Goal: Task Accomplishment & Management: Complete application form

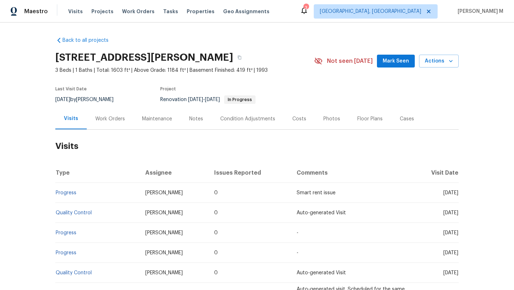
click at [114, 122] on div "Work Orders" at bounding box center [110, 118] width 47 height 21
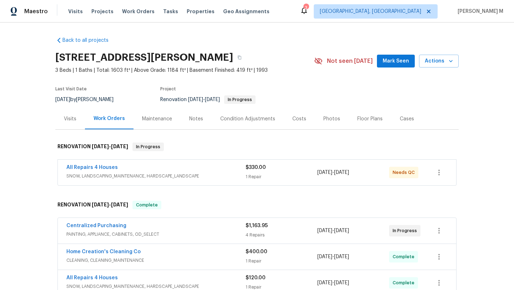
click at [142, 168] on div "All Repairs 4 Houses" at bounding box center [155, 168] width 179 height 9
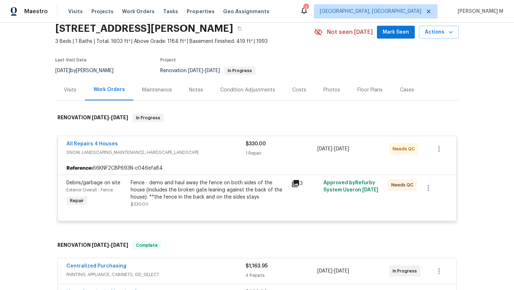
scroll to position [32, 0]
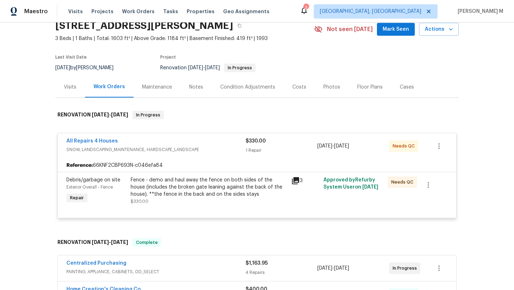
click at [223, 146] on span "SNOW, LANDSCAPING_MAINTENANCE, HARDSCAPE_LANDSCAPE" at bounding box center [155, 149] width 179 height 7
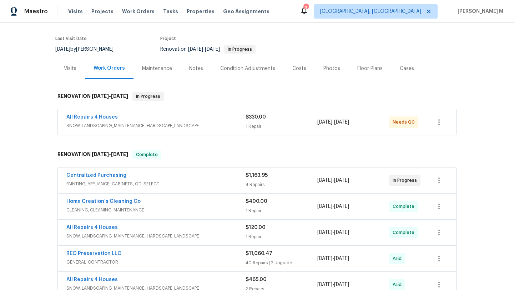
scroll to position [51, 0]
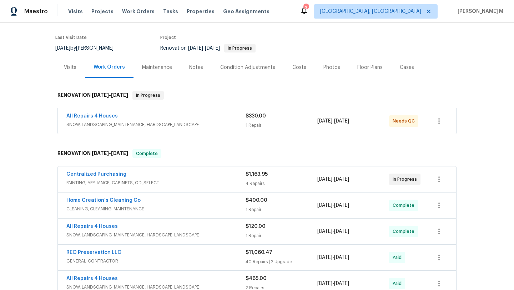
click at [217, 188] on div "Centralized Purchasing PAINTING, APPLIANCE, CABINETS, OD_SELECT $1,163.95 4 Rep…" at bounding box center [257, 179] width 399 height 26
click at [222, 183] on span "PAINTING, APPLIANCE, CABINETS, OD_SELECT" at bounding box center [155, 182] width 179 height 7
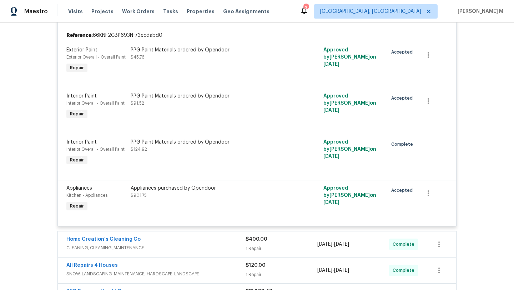
scroll to position [55, 0]
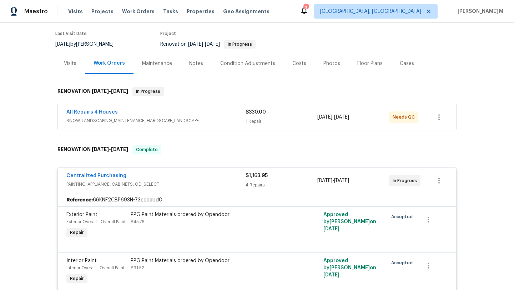
click at [221, 174] on div "Centralized Purchasing" at bounding box center [155, 176] width 179 height 9
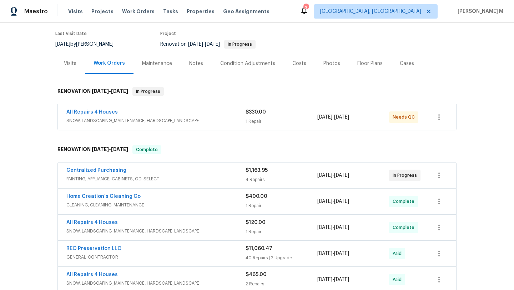
click at [233, 118] on span "SNOW, LANDSCAPING_MAINTENANCE, HARDSCAPE_LANDSCAPE" at bounding box center [155, 120] width 179 height 7
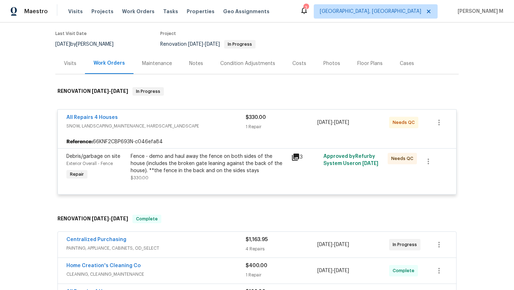
click at [230, 122] on div "All Repairs 4 Houses" at bounding box center [155, 118] width 179 height 9
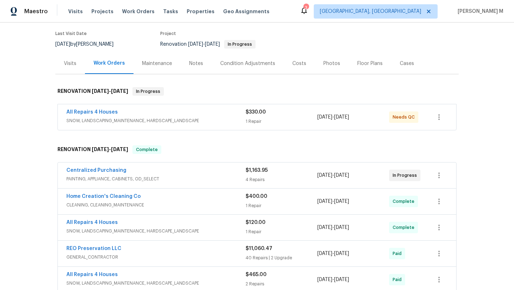
click at [393, 68] on div "Cases" at bounding box center [407, 63] width 31 height 21
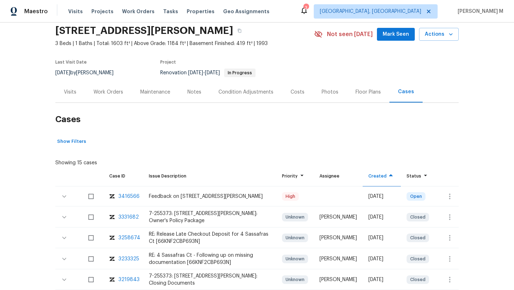
scroll to position [31, 0]
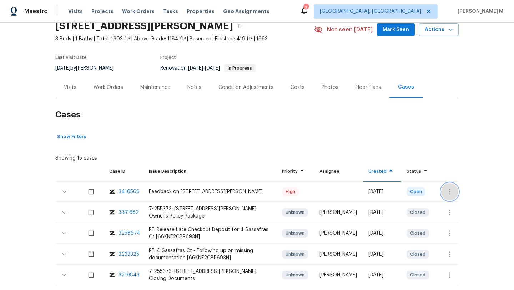
click at [442, 189] on button "button" at bounding box center [450, 191] width 17 height 17
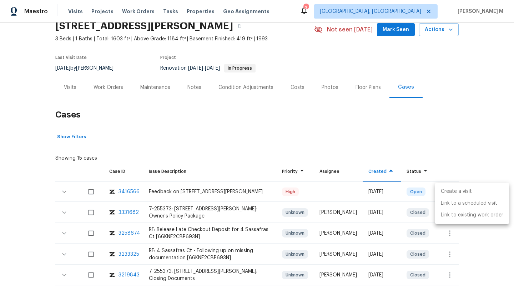
click at [449, 192] on li "Create a visit" at bounding box center [472, 192] width 74 height 12
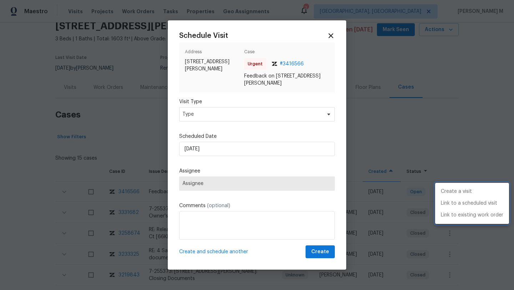
click at [293, 119] on div at bounding box center [257, 145] width 514 height 290
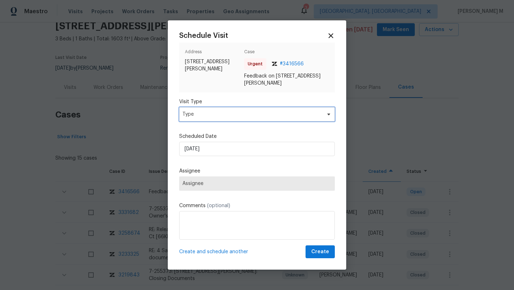
click at [295, 116] on span "Type" at bounding box center [252, 114] width 139 height 7
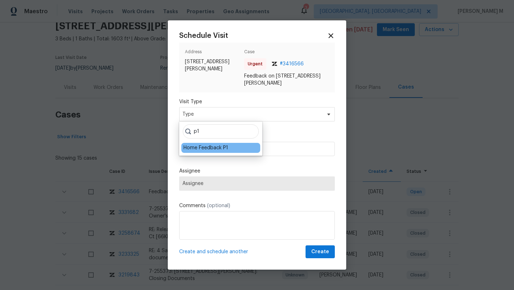
type input "p1"
click at [214, 148] on div "Home Feedback P1" at bounding box center [206, 147] width 45 height 7
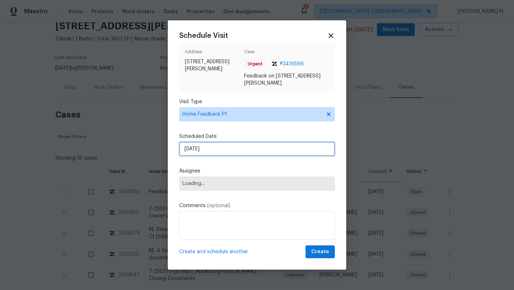
click at [214, 148] on input "[DATE]" at bounding box center [257, 149] width 156 height 14
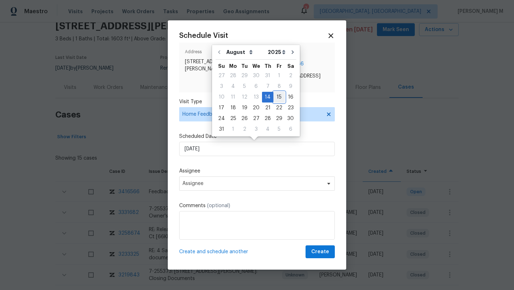
click at [278, 98] on div "15" at bounding box center [279, 97] width 11 height 10
type input "[DATE]"
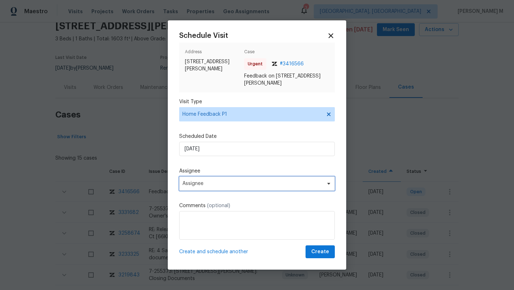
click at [216, 186] on span "Assignee" at bounding box center [253, 184] width 140 height 6
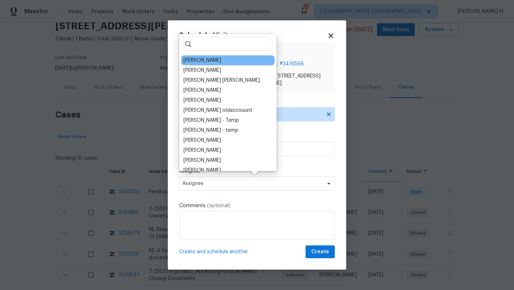
click at [213, 61] on div "[PERSON_NAME]" at bounding box center [227, 60] width 93 height 10
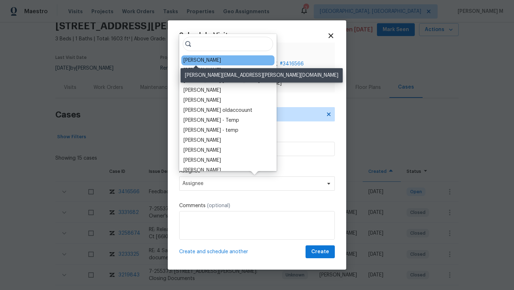
click at [204, 60] on div "[PERSON_NAME]" at bounding box center [203, 60] width 38 height 7
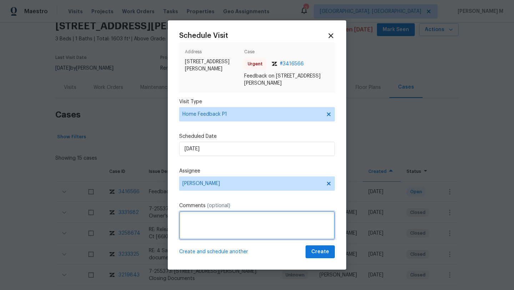
click at [214, 221] on textarea at bounding box center [257, 225] width 156 height 29
click at [241, 226] on textarea at bounding box center [257, 225] width 156 height 29
type textarea "A"
paste textarea "Pet smell in home."
paste textarea "Kindly complete the visit and update if any WO needs to be created. Thank you"
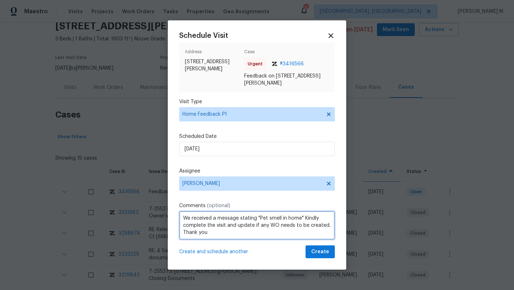
scroll to position [1, 0]
click at [260, 235] on textarea "We received a message stating "Pet smell in home" Kindly complete the visit and…" at bounding box center [257, 225] width 156 height 29
type textarea "We received a message stating "Pet smell in home" Kindly complete the visit and…"
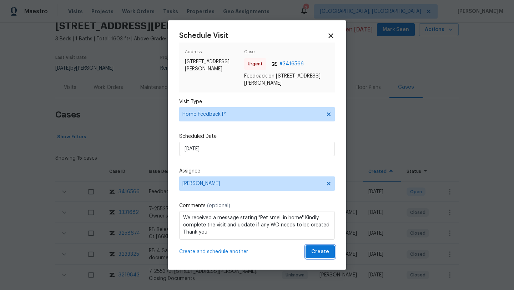
click at [313, 251] on span "Create" at bounding box center [320, 252] width 18 height 9
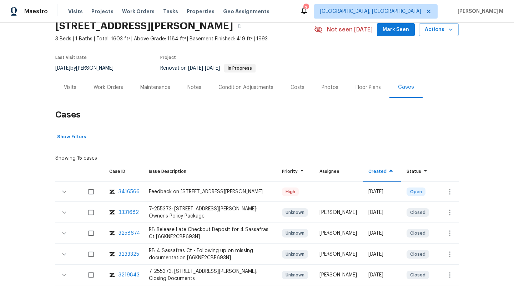
click at [74, 90] on div "Visits" at bounding box center [70, 87] width 30 height 21
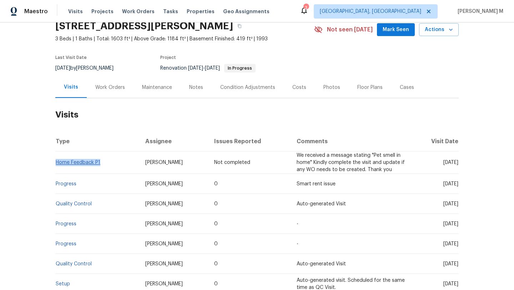
drag, startPoint x: 101, startPoint y: 162, endPoint x: 55, endPoint y: 164, distance: 46.5
click at [55, 164] on td "Home Feedback P1" at bounding box center [97, 162] width 84 height 23
copy link "Home Feedback P1"
drag, startPoint x: 138, startPoint y: 163, endPoint x: 171, endPoint y: 162, distance: 33.2
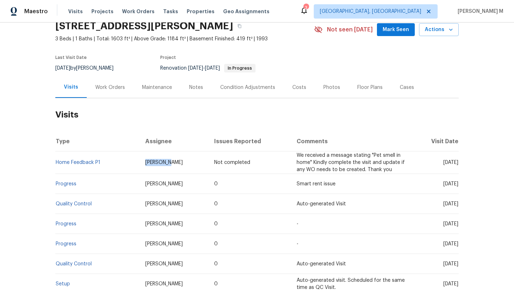
click at [171, 162] on td "[PERSON_NAME]" at bounding box center [174, 162] width 69 height 23
copy span "[PERSON_NAME]"
drag, startPoint x: 428, startPoint y: 163, endPoint x: 442, endPoint y: 163, distance: 14.6
click at [444, 163] on span "[DATE]" at bounding box center [451, 162] width 15 height 5
copy span "[DATE]"
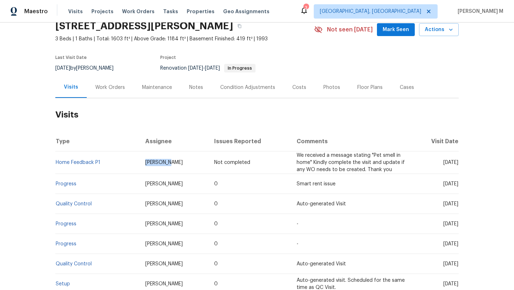
drag, startPoint x: 428, startPoint y: 184, endPoint x: 443, endPoint y: 184, distance: 15.4
click at [444, 184] on span "[DATE]" at bounding box center [451, 183] width 15 height 5
copy span "[DATE]"
click at [118, 90] on div "Work Orders" at bounding box center [110, 87] width 30 height 7
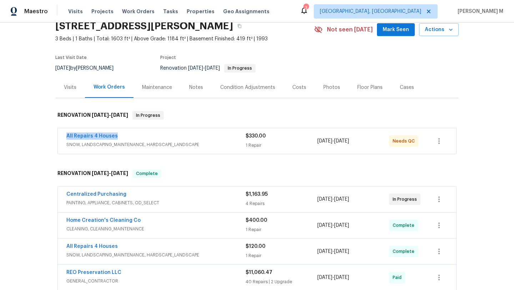
drag, startPoint x: 61, startPoint y: 137, endPoint x: 119, endPoint y: 136, distance: 57.9
click at [119, 136] on div "All Repairs 4 Houses SNOW, LANDSCAPING_MAINTENANCE, HARDSCAPE_LANDSCAPE $330.00…" at bounding box center [257, 141] width 399 height 26
copy link "All Repairs 4 Houses"
copy span "[DATE] - [DATE]"
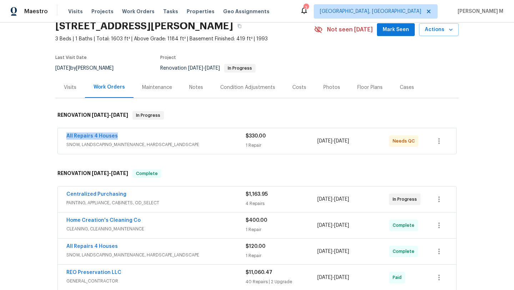
drag, startPoint x: 315, startPoint y: 141, endPoint x: 362, endPoint y: 141, distance: 47.5
click at [349, 141] on span "[DATE] - [DATE]" at bounding box center [334, 141] width 32 height 7
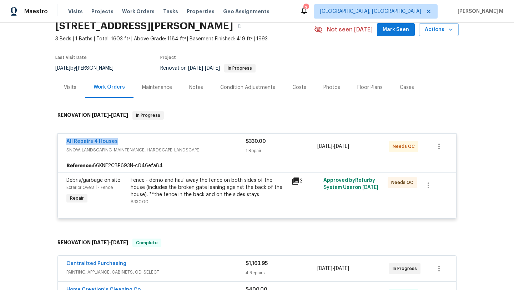
copy span "[DATE] - [DATE]"
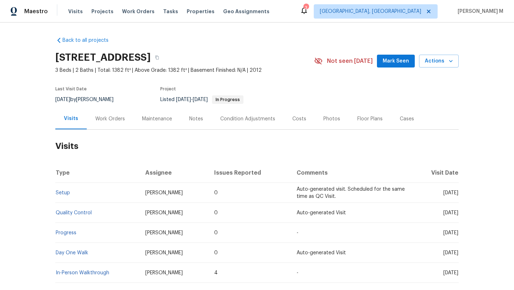
click at [399, 124] on div "Cases" at bounding box center [407, 118] width 31 height 21
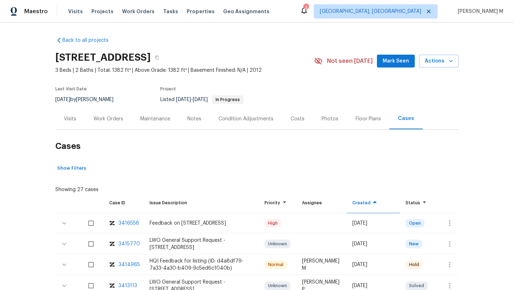
click at [125, 263] on div "3414965" at bounding box center [129, 264] width 21 height 7
click at [68, 125] on div "Visits" at bounding box center [70, 118] width 30 height 21
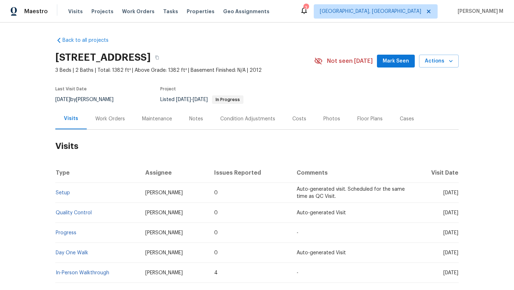
copy span "Apr 24"
drag, startPoint x: 428, startPoint y: 195, endPoint x: 443, endPoint y: 193, distance: 14.4
click at [444, 193] on span "Thu, Apr 24 2025" at bounding box center [451, 192] width 15 height 5
click at [105, 126] on div "Work Orders" at bounding box center [110, 118] width 47 height 21
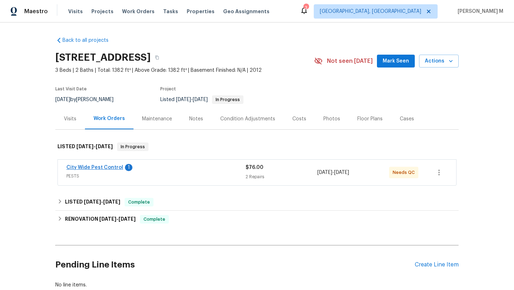
click at [64, 168] on div "City Wide Pest Control 1 PESTS $76.00 2 Repairs 8/12/2025 - 8/14/2025 Needs QC" at bounding box center [257, 173] width 399 height 26
click at [146, 177] on span "PESTS" at bounding box center [155, 176] width 179 height 7
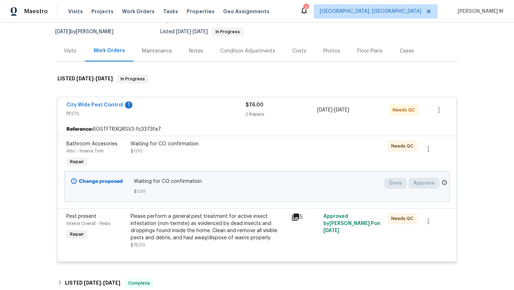
scroll to position [71, 0]
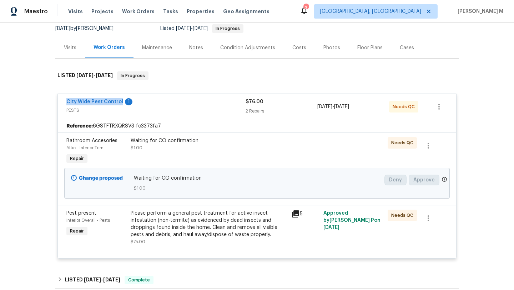
drag, startPoint x: 61, startPoint y: 102, endPoint x: 118, endPoint y: 103, distance: 56.8
click at [118, 103] on div "City Wide Pest Control 1 PESTS $76.00 2 Repairs 8/12/2025 - 8/14/2025 Needs QC" at bounding box center [257, 107] width 399 height 26
copy link "City Wide Pest Control"
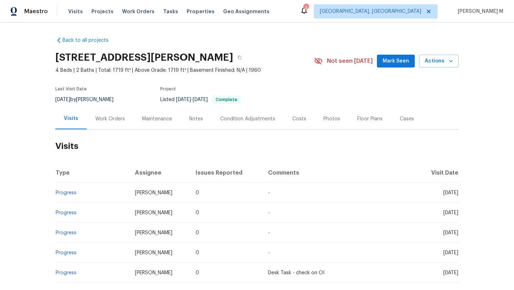
click at [114, 116] on div "Work Orders" at bounding box center [110, 118] width 30 height 7
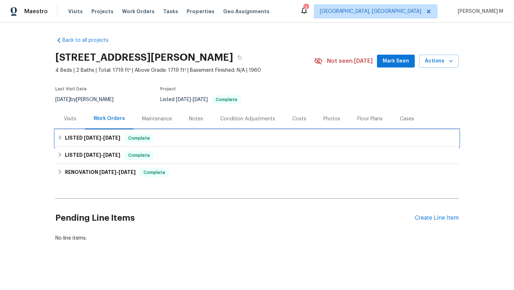
click at [120, 139] on div "LISTED 5/23/25 - 6/2/25 Complete" at bounding box center [257, 138] width 399 height 9
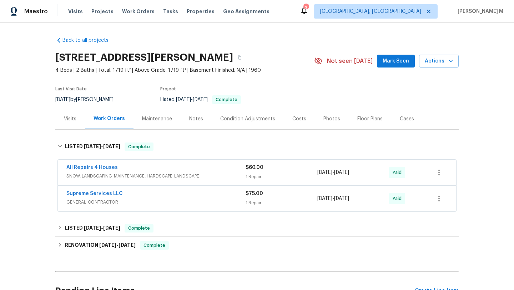
click at [134, 167] on div "All Repairs 4 Houses" at bounding box center [155, 168] width 179 height 9
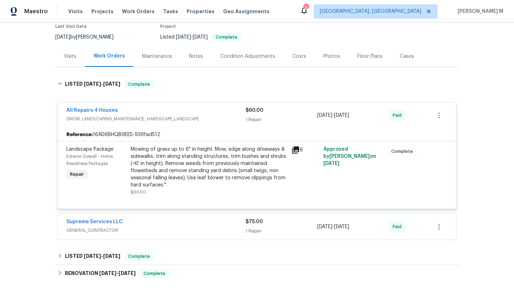
scroll to position [69, 0]
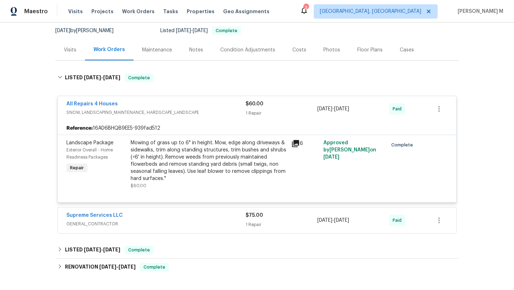
click at [190, 215] on div "Supreme Services LLC" at bounding box center [155, 216] width 179 height 9
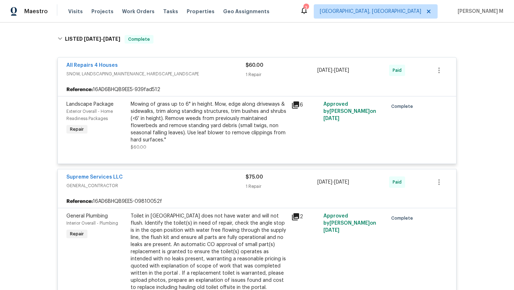
scroll to position [114, 0]
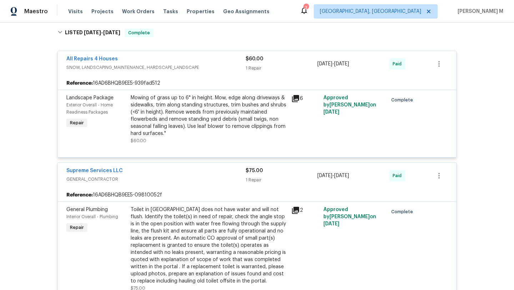
click at [225, 108] on div "Mowing of grass up to 6" in height. Mow, edge along driveways & sidewalks, trim…" at bounding box center [209, 115] width 156 height 43
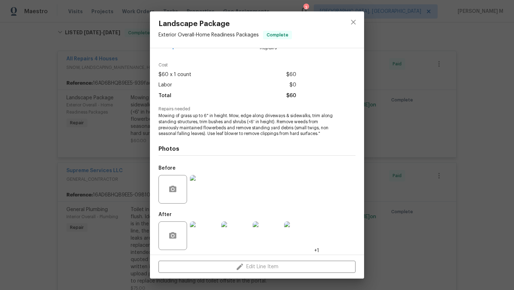
scroll to position [21, 0]
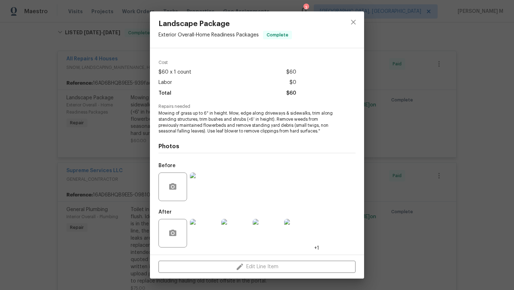
click at [202, 221] on img at bounding box center [204, 233] width 29 height 29
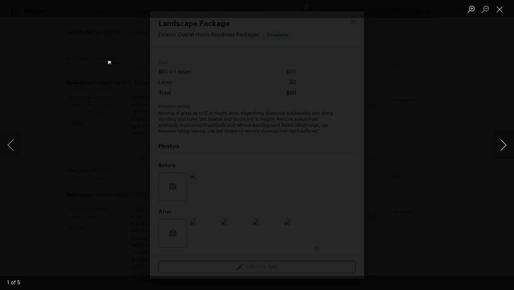
click at [505, 144] on button "Next image" at bounding box center [503, 145] width 21 height 29
click at [502, 149] on button "Next image" at bounding box center [503, 145] width 21 height 29
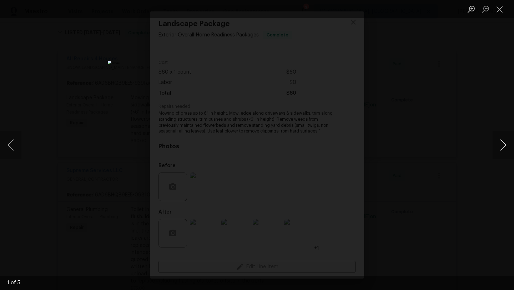
click at [502, 149] on button "Next image" at bounding box center [503, 145] width 21 height 29
click at [501, 6] on button "Close lightbox" at bounding box center [500, 9] width 14 height 13
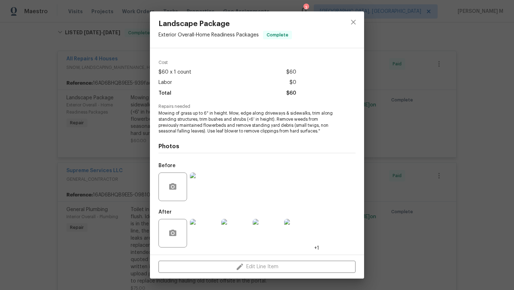
click at [195, 185] on img at bounding box center [204, 187] width 29 height 29
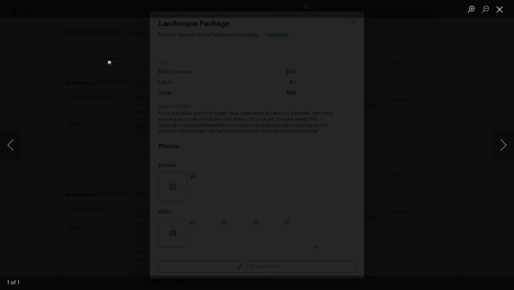
click at [497, 6] on button "Close lightbox" at bounding box center [500, 9] width 14 height 13
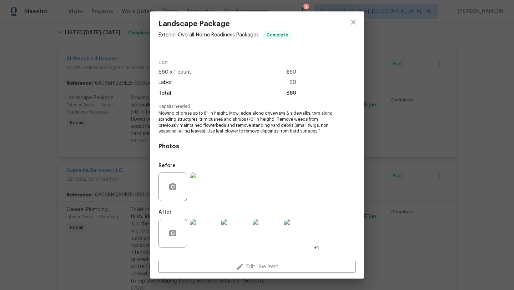
click at [123, 121] on div "Landscape Package Exterior Overall - Home Readiness Packages Complete Vendor Al…" at bounding box center [257, 145] width 514 height 290
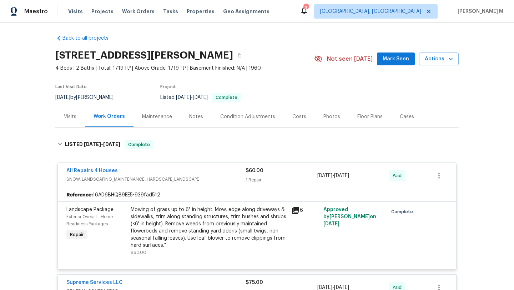
scroll to position [0, 0]
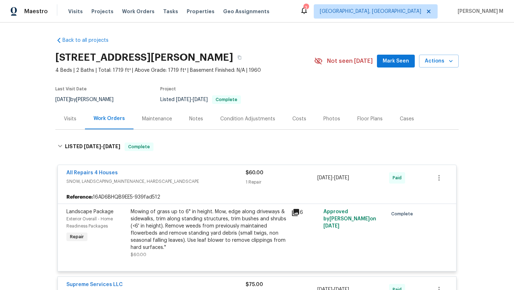
click at [200, 238] on div "Mowing of grass up to 6" in height. Mow, edge along driveways & sidewalks, trim…" at bounding box center [209, 229] width 156 height 43
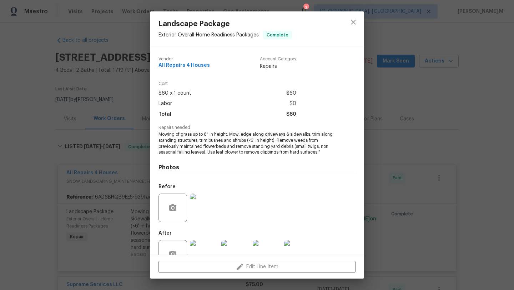
click at [204, 245] on img at bounding box center [204, 254] width 29 height 29
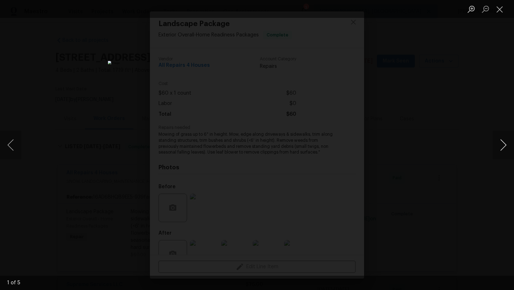
click at [503, 143] on button "Next image" at bounding box center [503, 145] width 21 height 29
click at [506, 12] on button "Close lightbox" at bounding box center [500, 9] width 14 height 13
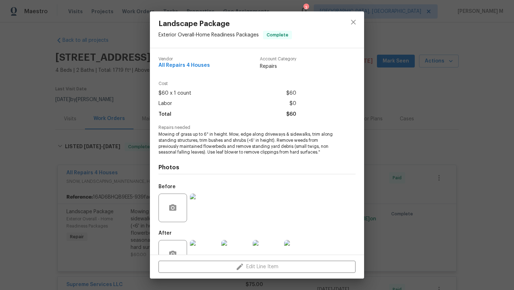
click at [131, 81] on div "Landscape Package Exterior Overall - Home Readiness Packages Complete Vendor Al…" at bounding box center [257, 145] width 514 height 290
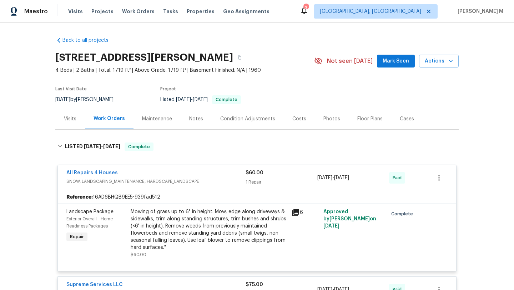
click at [50, 130] on div "Back to all projects 1590 Bay Meadows Dr, Florissant, MO 63033 4 Beds | 2 Baths…" at bounding box center [257, 157] width 514 height 268
click at [58, 125] on div "Visits" at bounding box center [70, 118] width 30 height 21
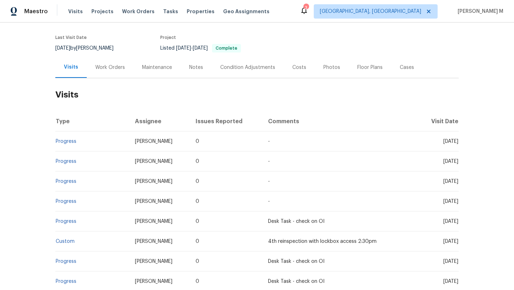
scroll to position [62, 0]
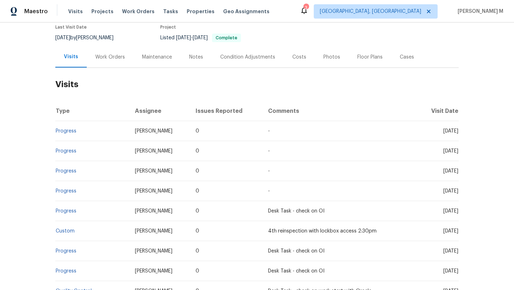
click at [113, 64] on div "Work Orders" at bounding box center [110, 56] width 47 height 21
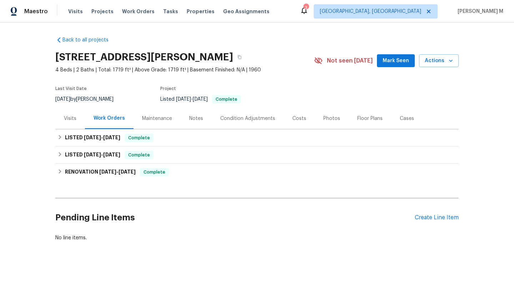
scroll to position [6, 0]
click at [123, 135] on div "LISTED 5/23/25 - 6/2/25 Complete" at bounding box center [257, 138] width 399 height 9
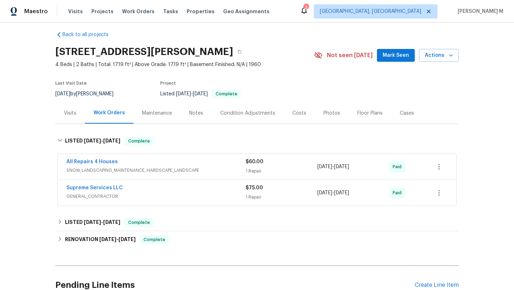
click at [67, 118] on div "Visits" at bounding box center [70, 113] width 30 height 21
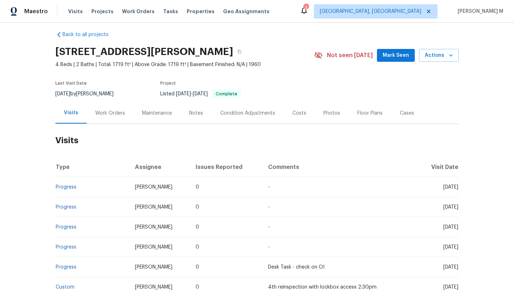
click at [98, 114] on div "Work Orders" at bounding box center [110, 113] width 30 height 7
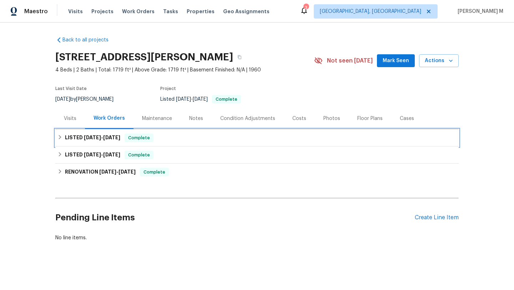
click at [162, 136] on div "LISTED 5/23/25 - 6/2/25 Complete" at bounding box center [257, 138] width 399 height 9
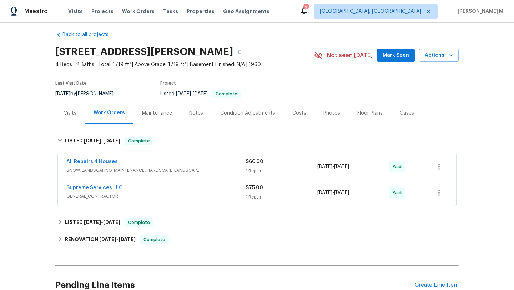
click at [172, 167] on span "SNOW, LANDSCAPING_MAINTENANCE, HARDSCAPE_LANDSCAPE" at bounding box center [155, 170] width 179 height 7
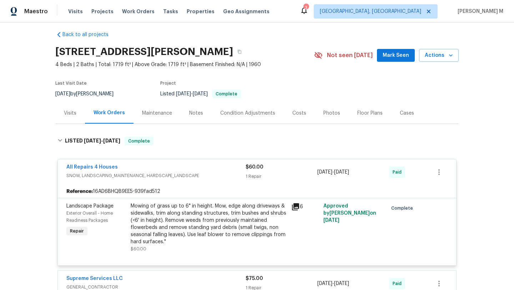
click at [191, 209] on div "Mowing of grass up to 6" in height. Mow, edge along driveways & sidewalks, trim…" at bounding box center [209, 224] width 156 height 43
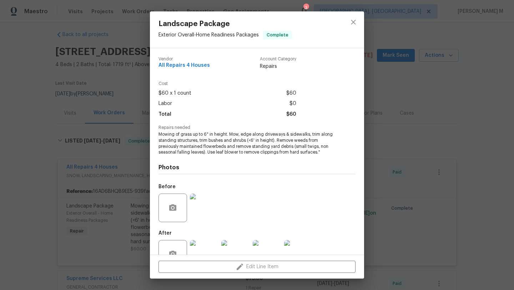
scroll to position [21, 0]
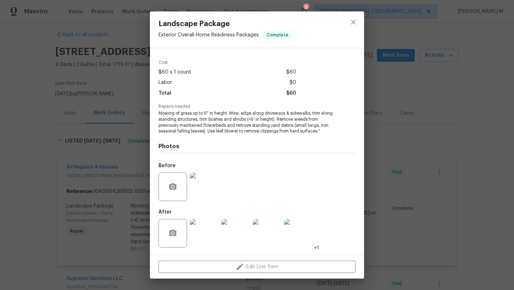
click at [199, 224] on img at bounding box center [204, 233] width 29 height 29
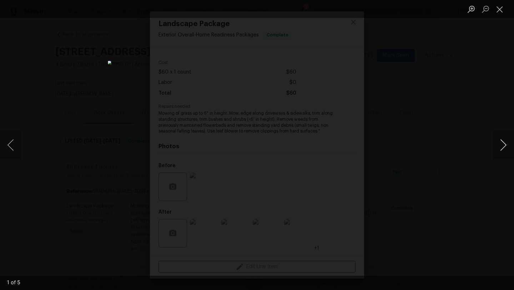
click at [499, 145] on button "Next image" at bounding box center [503, 145] width 21 height 29
click at [16, 143] on button "Previous image" at bounding box center [10, 145] width 21 height 29
click at [507, 141] on button "Next image" at bounding box center [503, 145] width 21 height 29
click at [14, 143] on button "Previous image" at bounding box center [10, 145] width 21 height 29
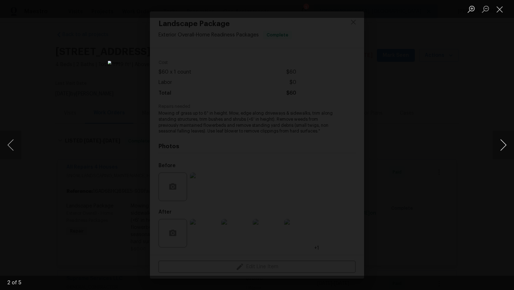
click at [506, 144] on button "Next image" at bounding box center [503, 145] width 21 height 29
click at [11, 138] on button "Previous image" at bounding box center [10, 145] width 21 height 29
click at [503, 145] on button "Next image" at bounding box center [503, 145] width 21 height 29
click at [508, 146] on button "Next image" at bounding box center [503, 145] width 21 height 29
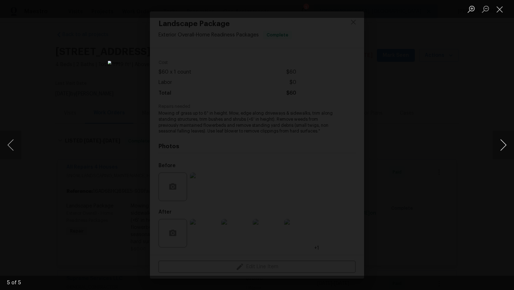
click at [506, 146] on button "Next image" at bounding box center [503, 145] width 21 height 29
click at [500, 8] on button "Close lightbox" at bounding box center [500, 9] width 14 height 13
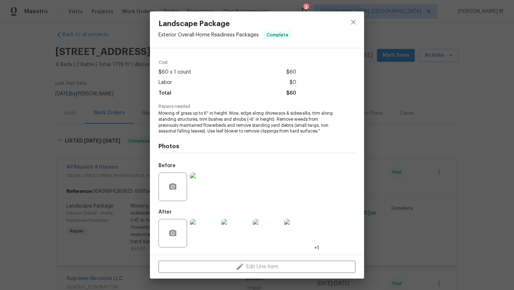
click at [133, 138] on div "Landscape Package Exterior Overall - Home Readiness Packages Complete Vendor Al…" at bounding box center [257, 145] width 514 height 290
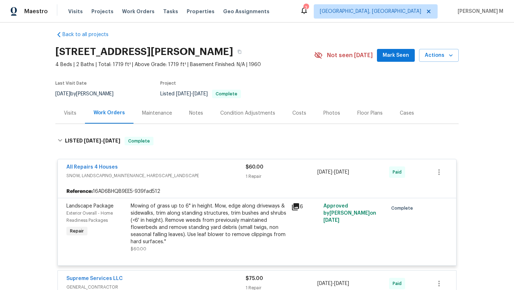
click at [65, 120] on div "Visits" at bounding box center [70, 113] width 30 height 21
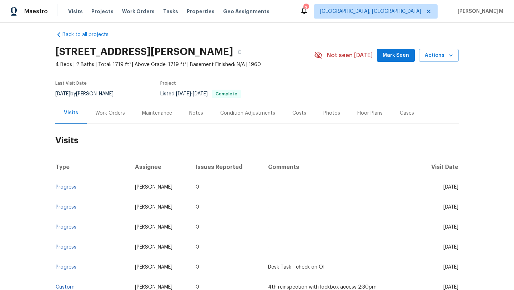
click at [66, 119] on div "Visits" at bounding box center [70, 113] width 31 height 21
drag, startPoint x: 427, startPoint y: 186, endPoint x: 444, endPoint y: 188, distance: 16.9
click at [444, 188] on span "Fri, May 23 2025" at bounding box center [451, 187] width 15 height 5
copy span "May 23"
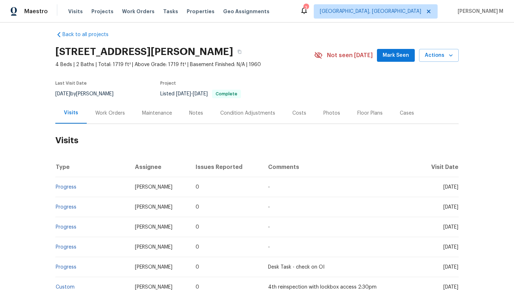
click at [118, 110] on div "Work Orders" at bounding box center [110, 113] width 30 height 7
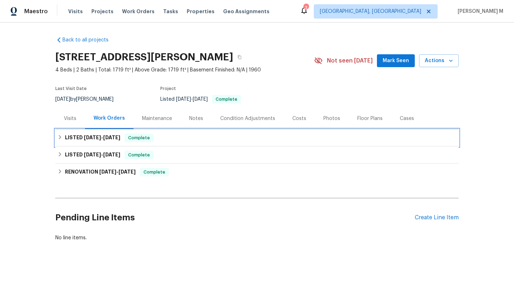
click at [113, 135] on span "6/2/25" at bounding box center [111, 137] width 17 height 5
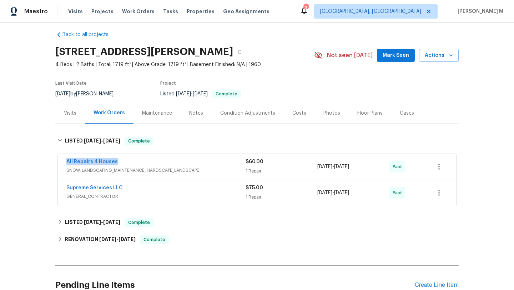
copy link "All Repairs 4 Houses"
drag, startPoint x: 60, startPoint y: 163, endPoint x: 113, endPoint y: 163, distance: 53.2
click at [113, 163] on div "All Repairs 4 Houses SNOW, LANDSCAPING_MAINTENANCE, HARDSCAPE_LANDSCAPE $60.00 …" at bounding box center [257, 167] width 399 height 26
click at [215, 158] on div "All Repairs 4 Houses SNOW, LANDSCAPING_MAINTENANCE, HARDSCAPE_LANDSCAPE $60.00 …" at bounding box center [257, 167] width 399 height 26
click at [216, 167] on span "SNOW, LANDSCAPING_MAINTENANCE, HARDSCAPE_LANDSCAPE" at bounding box center [155, 170] width 179 height 7
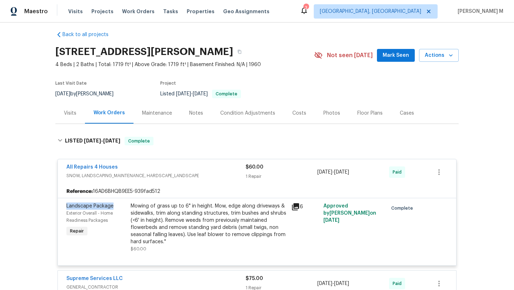
copy span "Landscape Package"
drag, startPoint x: 62, startPoint y: 206, endPoint x: 110, endPoint y: 206, distance: 48.2
click at [110, 206] on div "Landscape Package Exterior Overall - Home Readiness Packages Repair" at bounding box center [96, 227] width 64 height 54
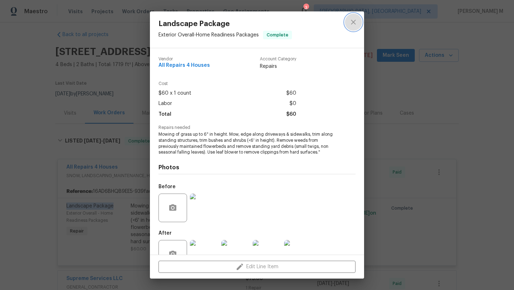
click at [350, 19] on icon "close" at bounding box center [353, 22] width 9 height 9
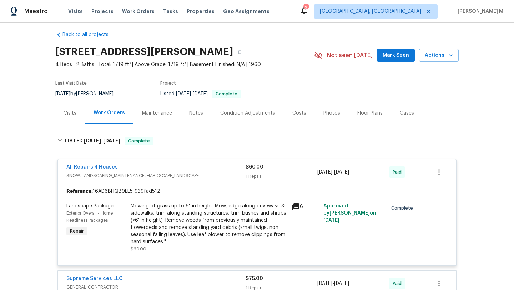
click at [405, 117] on div "Cases" at bounding box center [407, 113] width 31 height 21
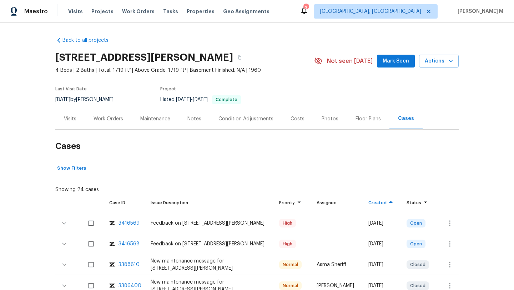
scroll to position [20, 0]
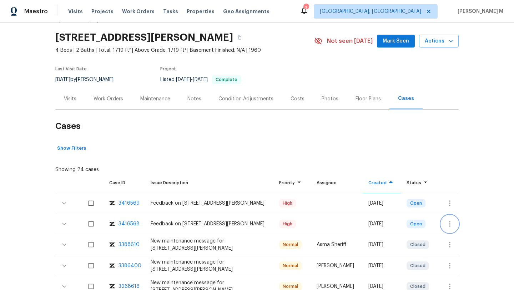
click at [449, 225] on icon "button" at bounding box center [450, 224] width 9 height 9
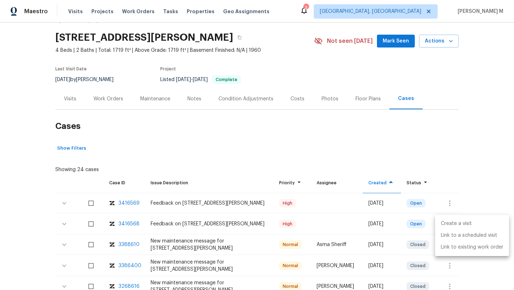
click at [452, 220] on li "Create a visit" at bounding box center [472, 224] width 74 height 12
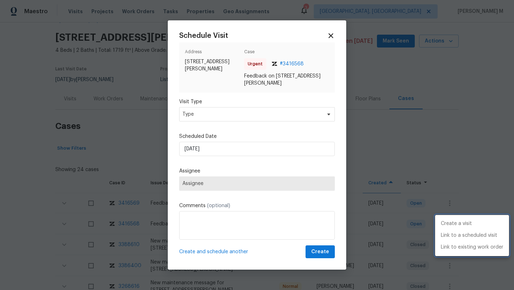
click at [454, 227] on li "Create a visit" at bounding box center [472, 224] width 74 height 12
click at [237, 153] on div at bounding box center [257, 145] width 514 height 290
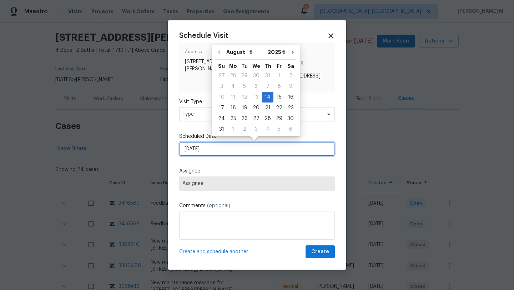
click at [260, 149] on input "[DATE]" at bounding box center [257, 149] width 156 height 14
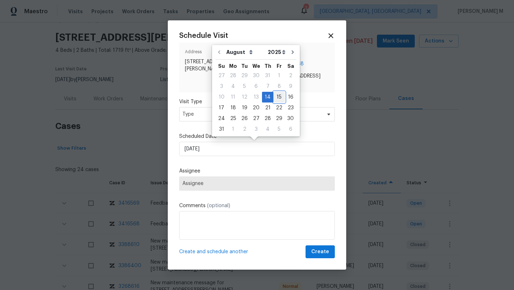
click at [277, 95] on div "15" at bounding box center [279, 97] width 11 height 10
type input "[DATE]"
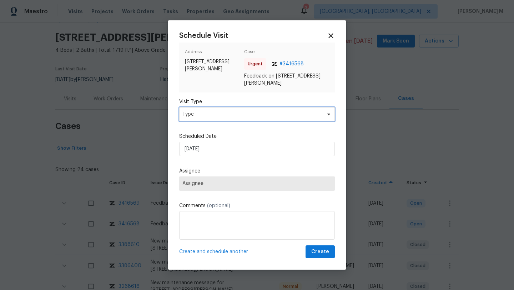
click at [270, 113] on span "Type" at bounding box center [252, 114] width 139 height 7
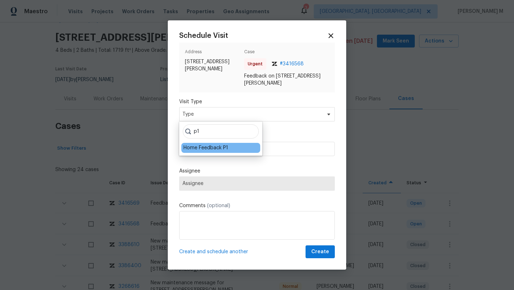
type input "p1"
click at [220, 149] on div "Home Feedback P1" at bounding box center [206, 147] width 45 height 7
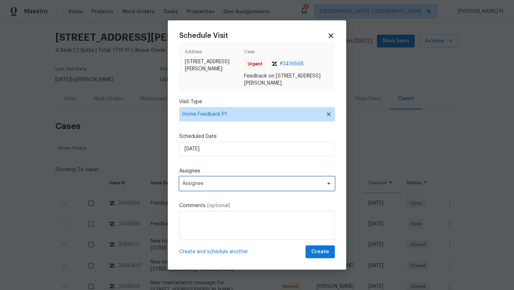
click at [211, 185] on span "Assignee" at bounding box center [253, 184] width 140 height 6
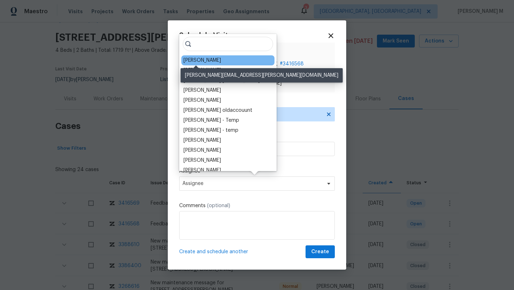
click at [203, 61] on div "[PERSON_NAME]" at bounding box center [203, 60] width 38 height 7
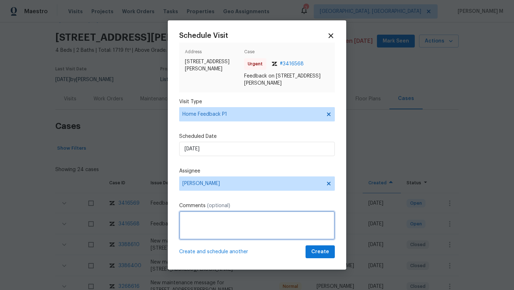
click at [220, 219] on textarea at bounding box center [257, 225] width 156 height 29
type textarea "E"
paste textarea "The wide cracks in basement are cause by large trees around home - seller can p…"
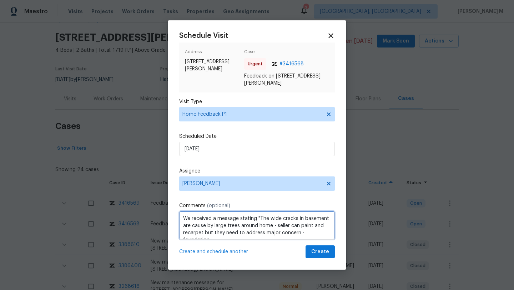
scroll to position [3, 0]
paste textarea "The wide cracks in basement are cause by large trees around home - seller can p…"
paste textarea "Kindly complete the visit and update if any WO needs to be created. Thank you"
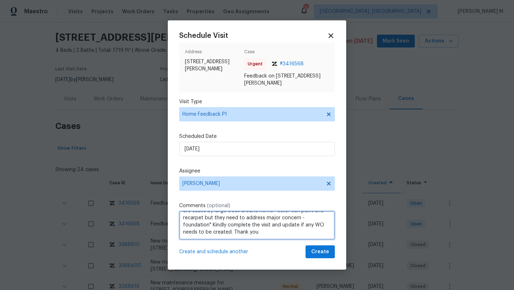
type textarea "We received a message stating "The wide cracks in basement are cause by large t…"
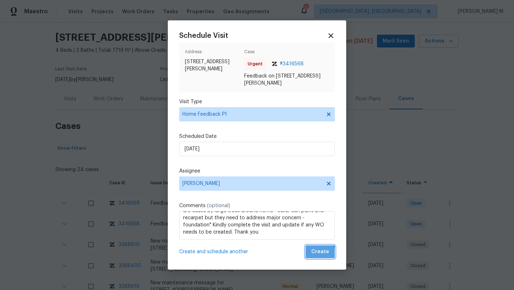
click at [308, 256] on button "Create" at bounding box center [320, 251] width 29 height 13
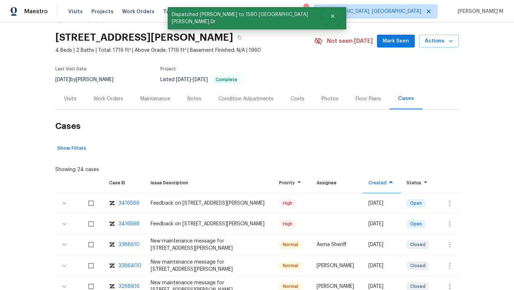
click at [70, 96] on div "Visits" at bounding box center [70, 98] width 13 height 7
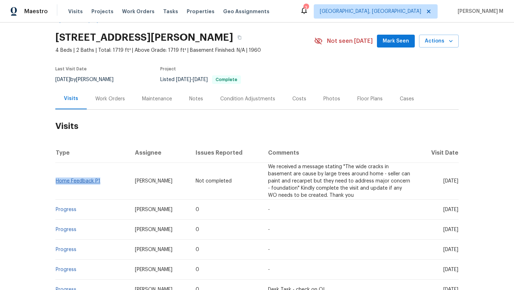
drag, startPoint x: 99, startPoint y: 180, endPoint x: 54, endPoint y: 179, distance: 45.4
click at [55, 179] on td "Home Feedback P1" at bounding box center [92, 181] width 74 height 37
copy link "Home Feedback P1"
drag, startPoint x: 124, startPoint y: 180, endPoint x: 157, endPoint y: 180, distance: 33.2
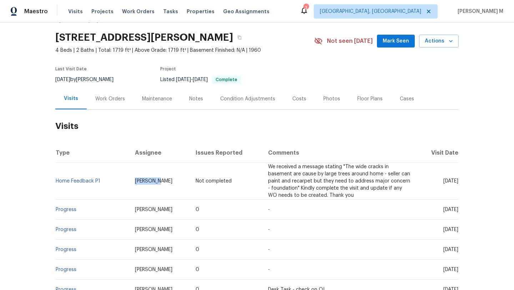
click at [157, 180] on td "[PERSON_NAME]" at bounding box center [159, 181] width 61 height 37
copy span "[PERSON_NAME]"
click at [444, 181] on span "[DATE]" at bounding box center [451, 181] width 15 height 5
drag, startPoint x: 427, startPoint y: 182, endPoint x: 443, endPoint y: 182, distance: 15.4
click at [444, 182] on span "[DATE]" at bounding box center [451, 181] width 15 height 5
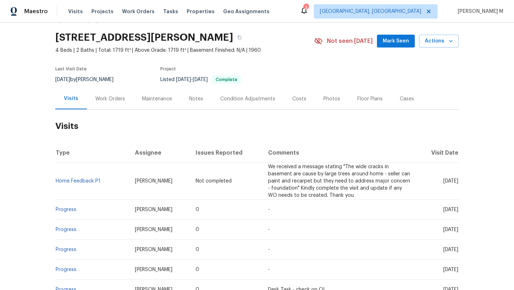
copy span "[DATE]"
